Goal: Information Seeking & Learning: Learn about a topic

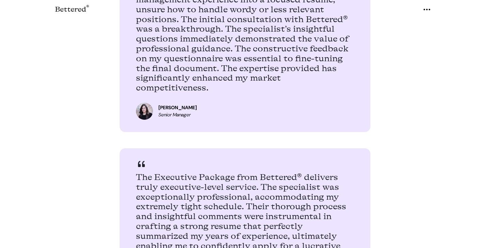
scroll to position [492, 0]
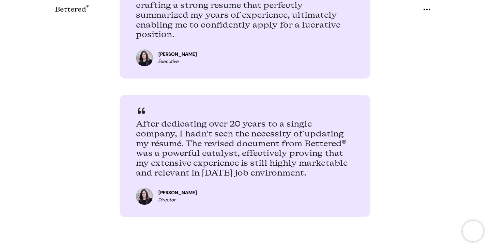
scroll to position [664, 0]
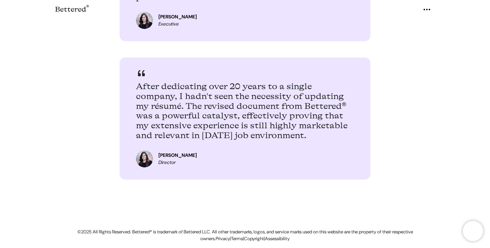
click at [178, 201] on section "©2025 All Rights Reserved. Bettered® is trademark of Bettered LLC. All other tr…" at bounding box center [245, 222] width 490 height 52
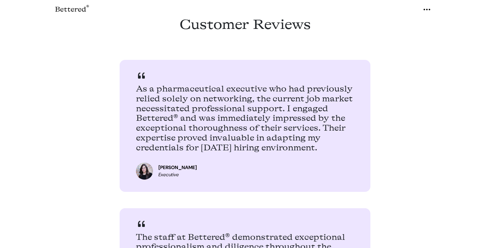
scroll to position [663, 0]
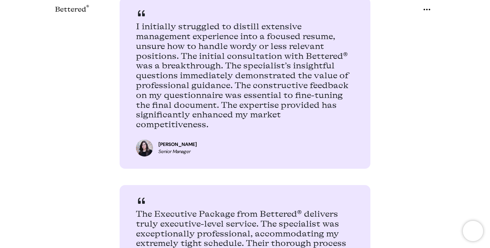
scroll to position [359, 0]
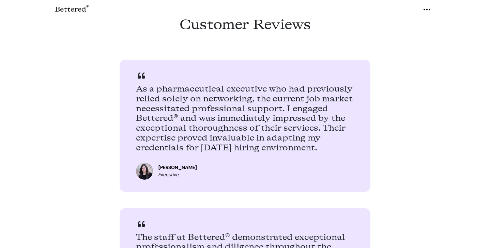
scroll to position [359, 0]
